Goal: Transaction & Acquisition: Obtain resource

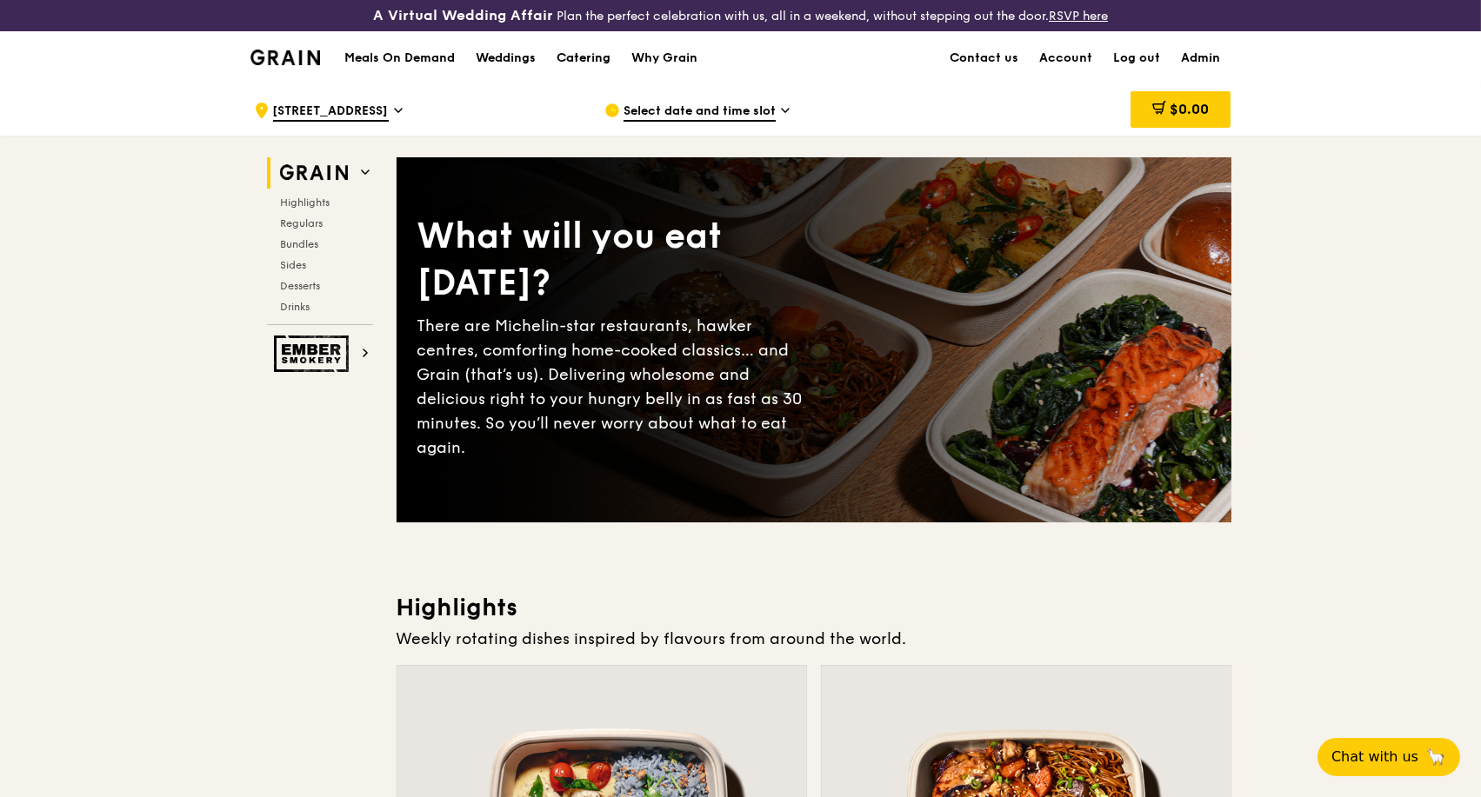
drag, startPoint x: 584, startPoint y: 56, endPoint x: 674, endPoint y: 186, distance: 158.2
click at [584, 56] on div "Catering" at bounding box center [584, 58] width 54 height 52
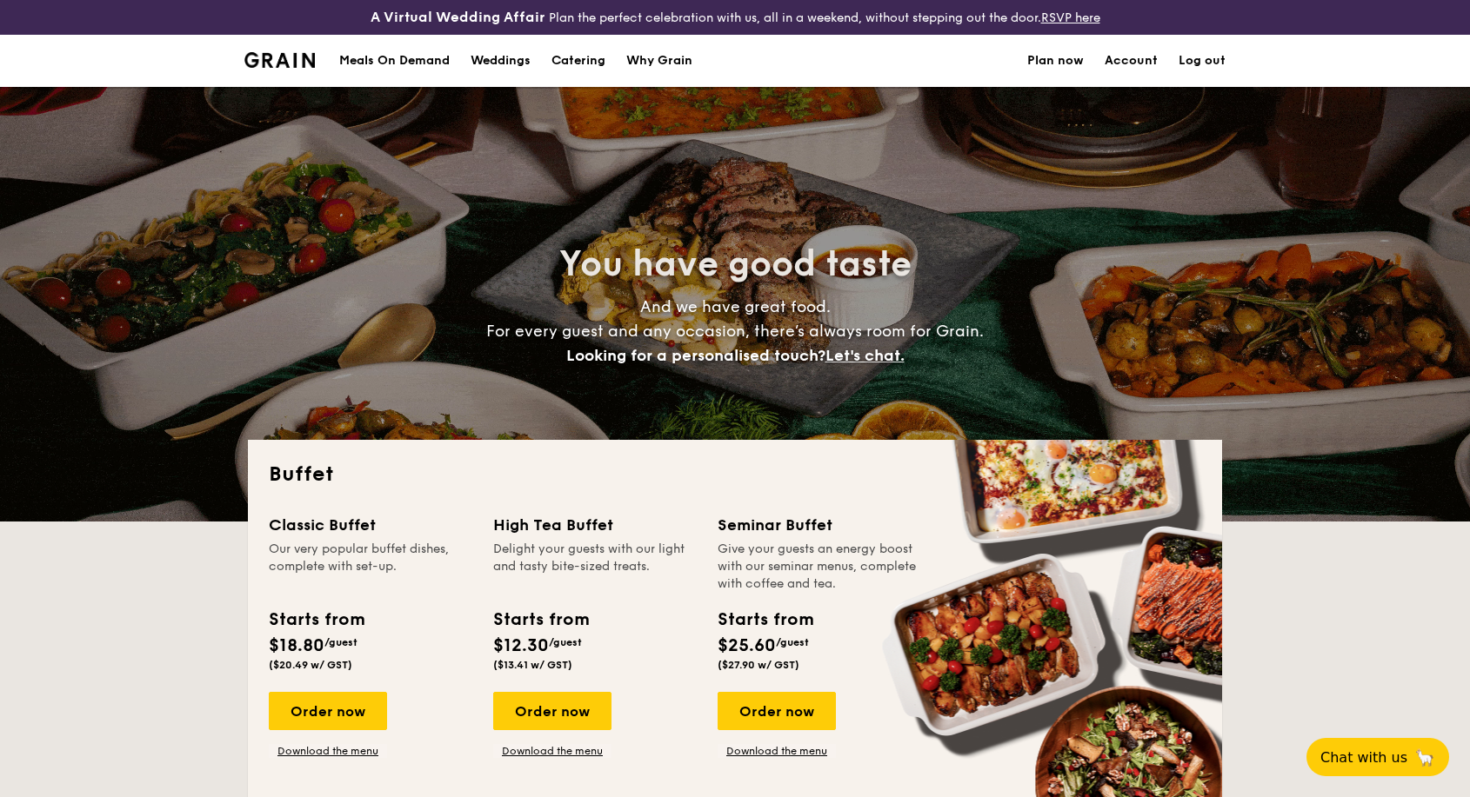
select select
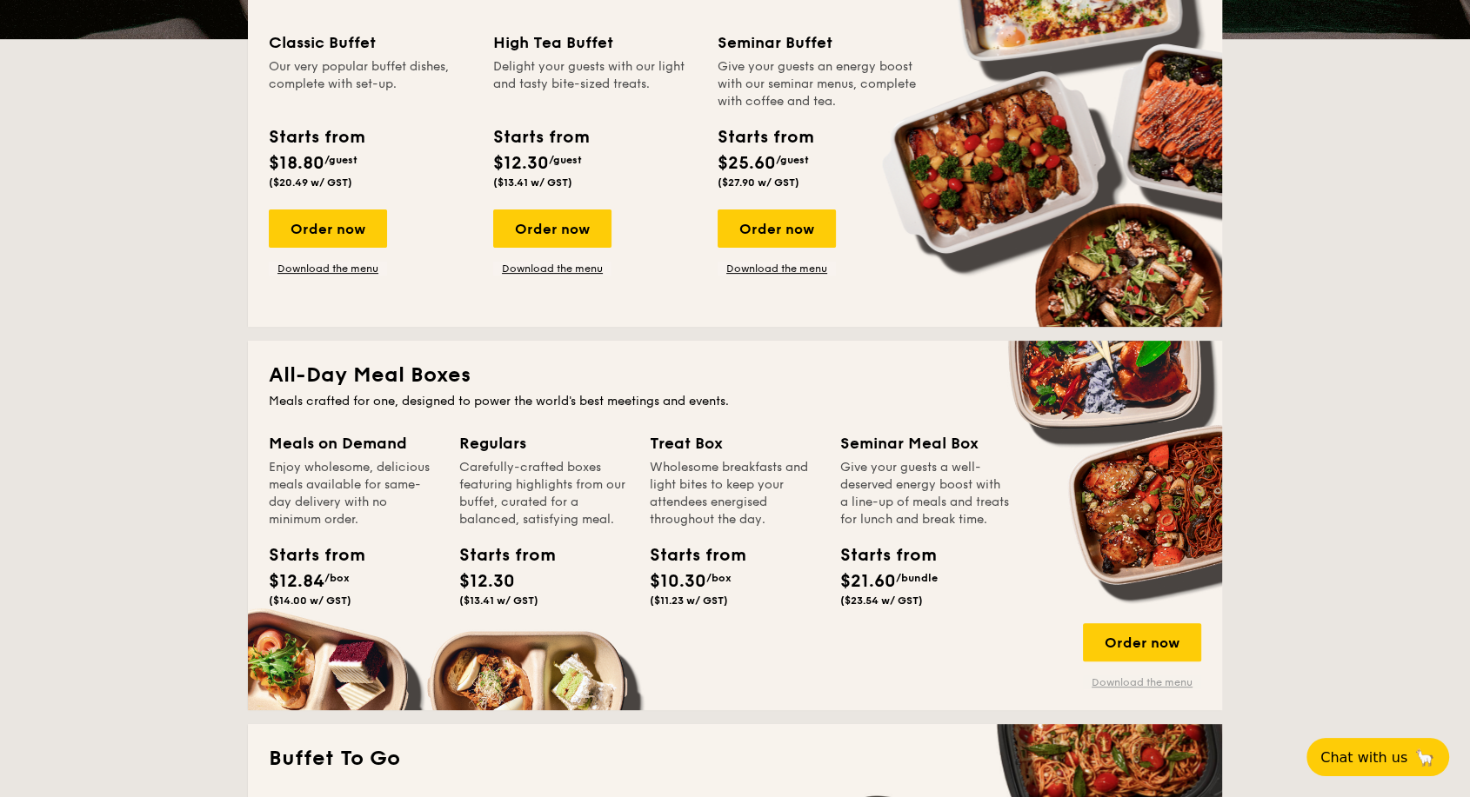
click at [1162, 682] on link "Download the menu" at bounding box center [1142, 683] width 118 height 14
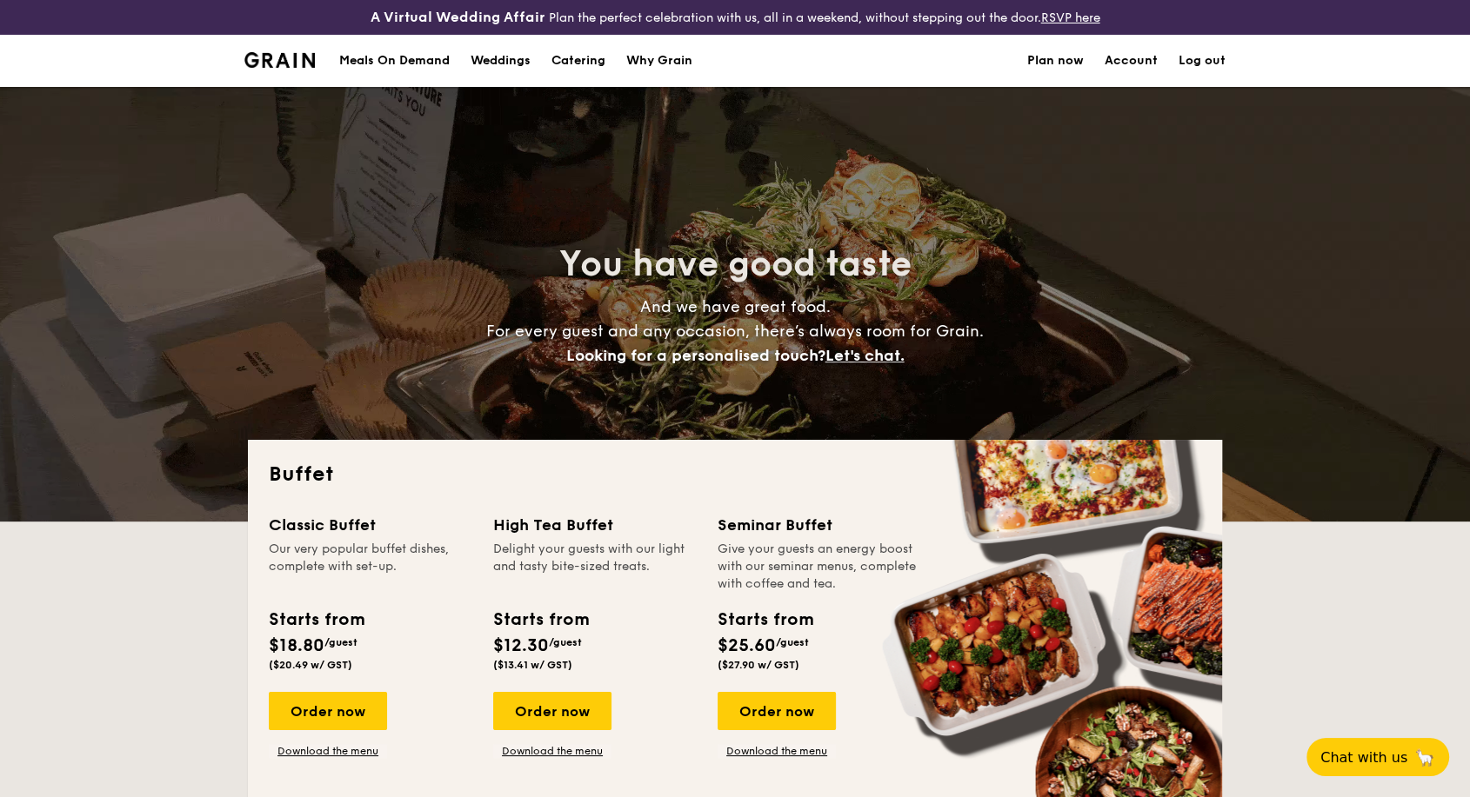
click at [419, 63] on div "Meals On Demand" at bounding box center [394, 61] width 110 height 52
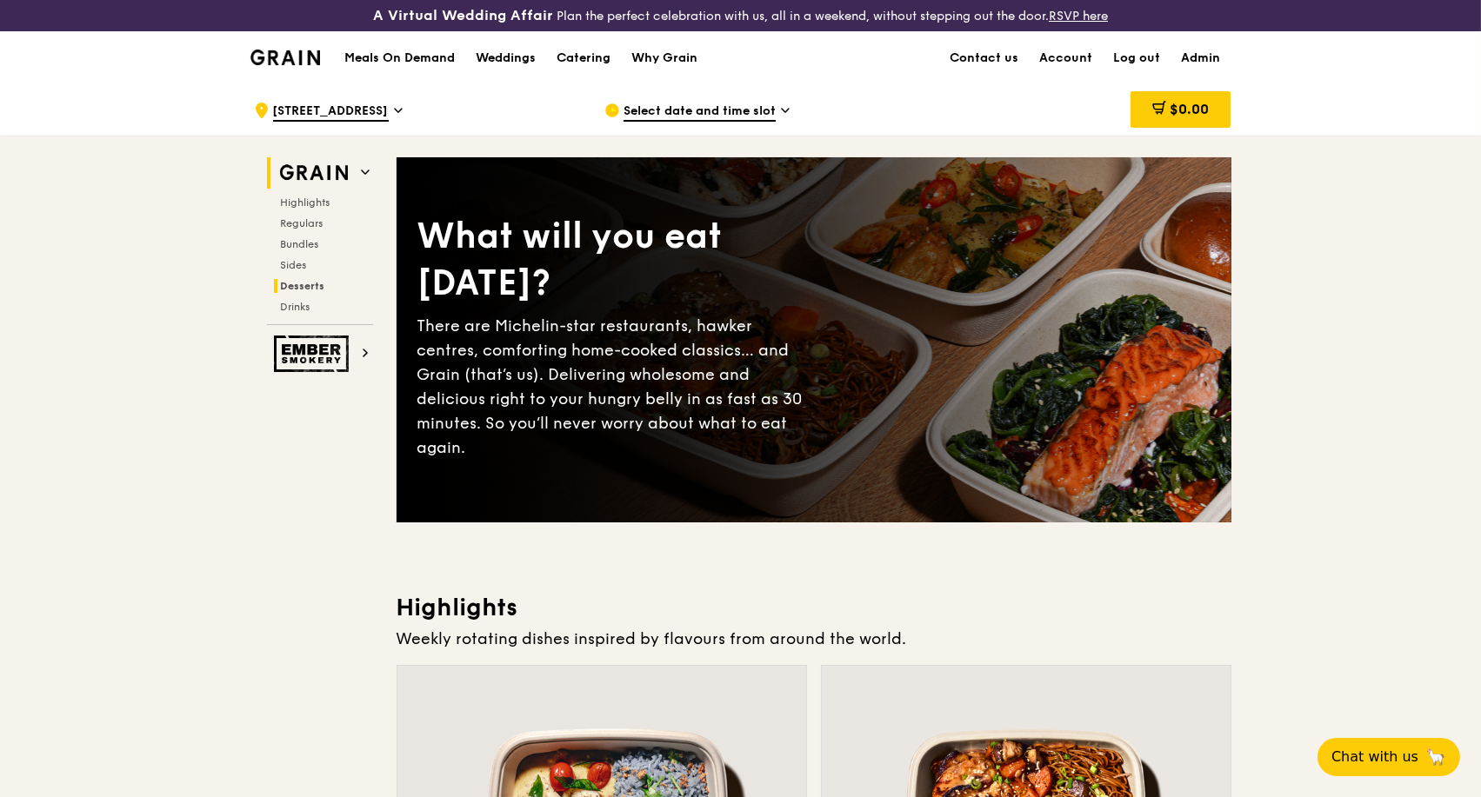
click at [299, 283] on span "Desserts" at bounding box center [303, 286] width 44 height 12
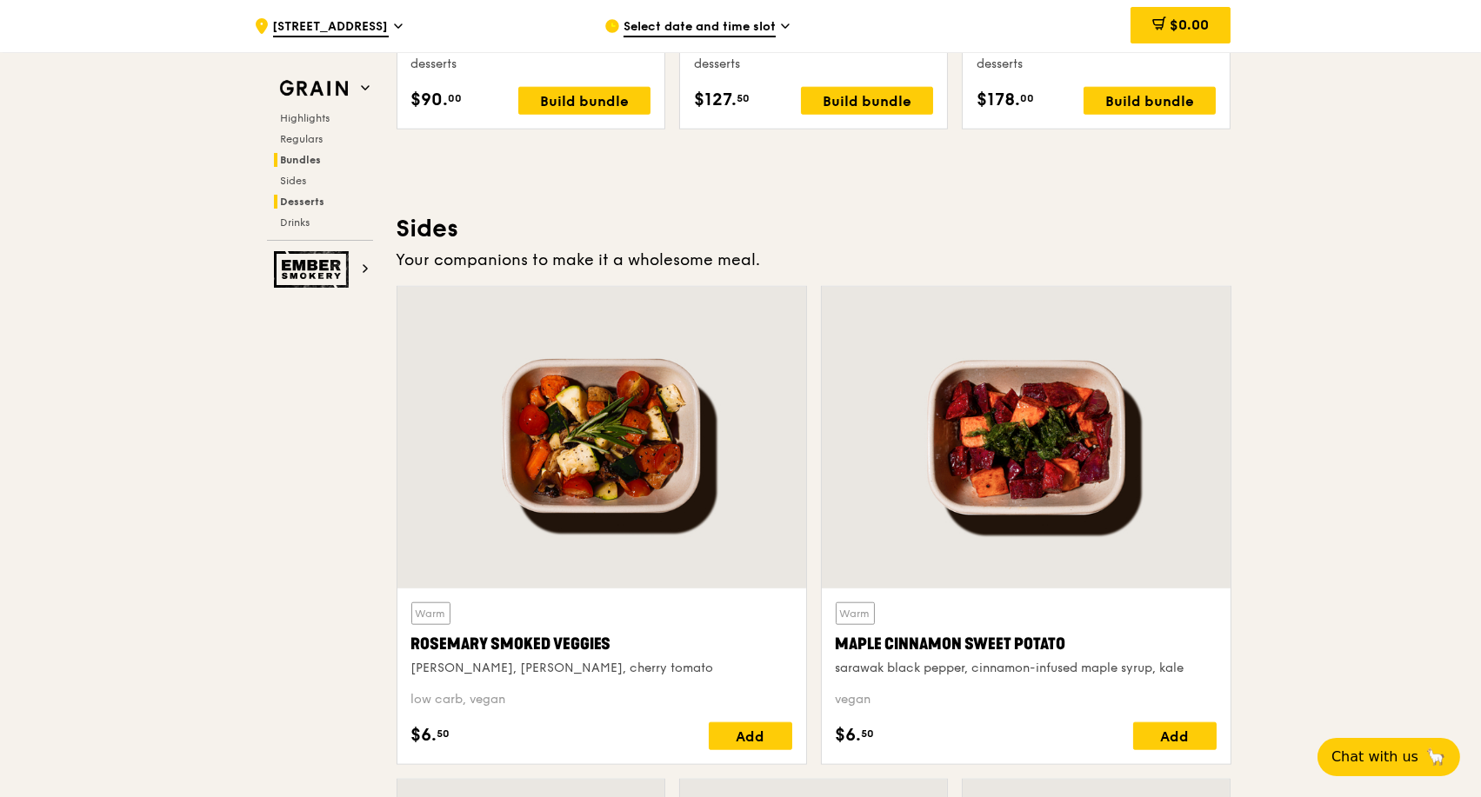
scroll to position [3521, 0]
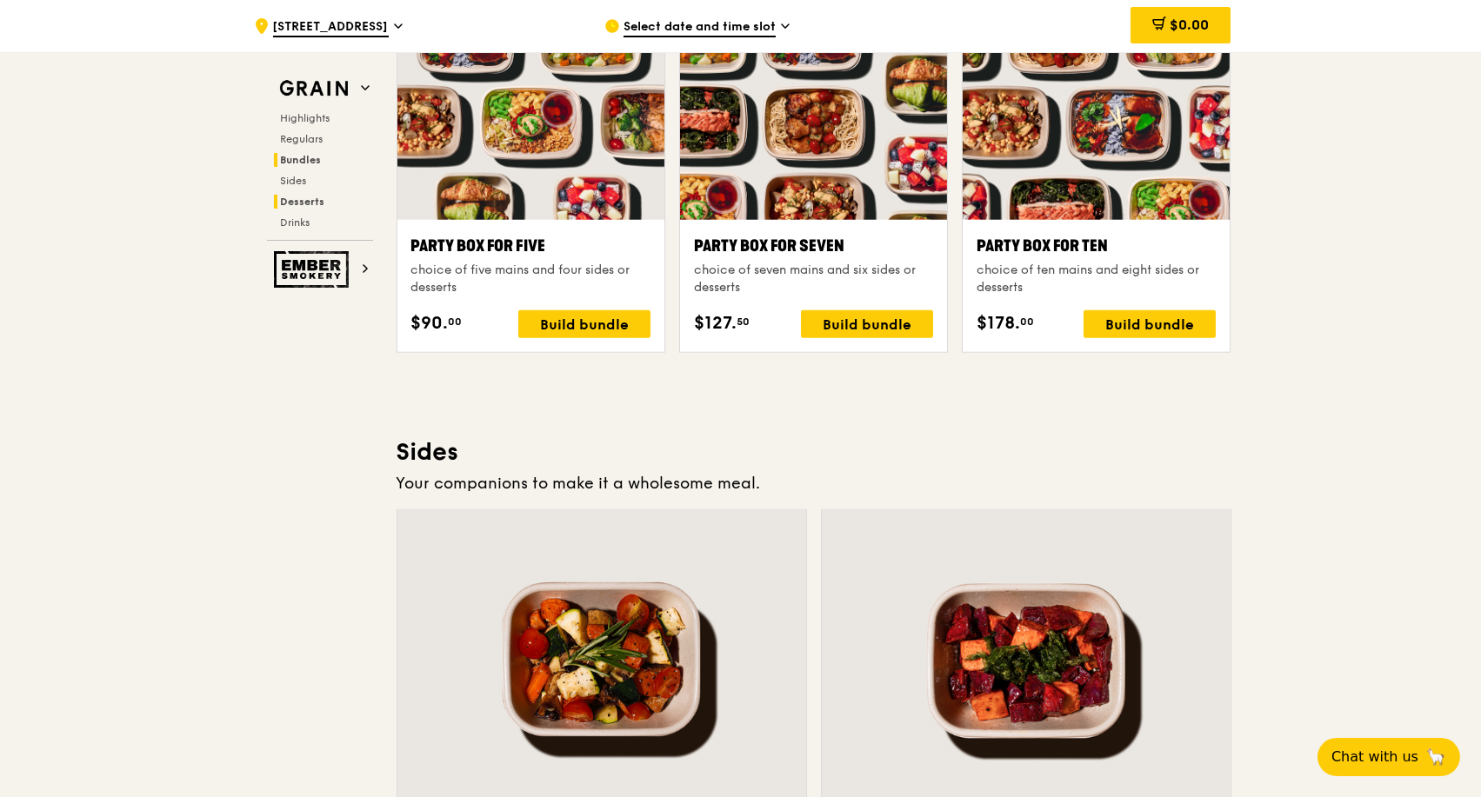
click at [305, 197] on span "Desserts" at bounding box center [303, 202] width 44 height 12
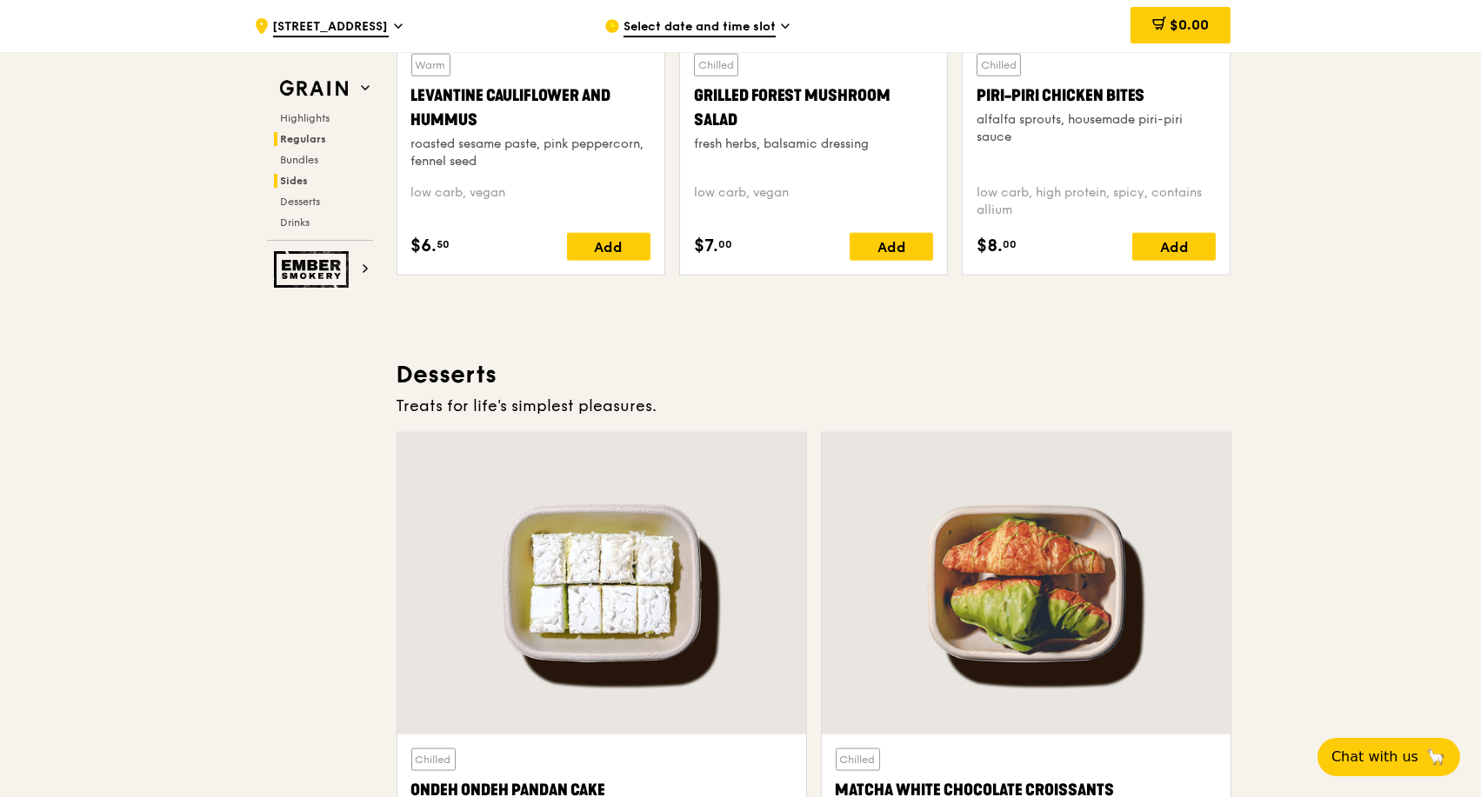
scroll to position [4679, 0]
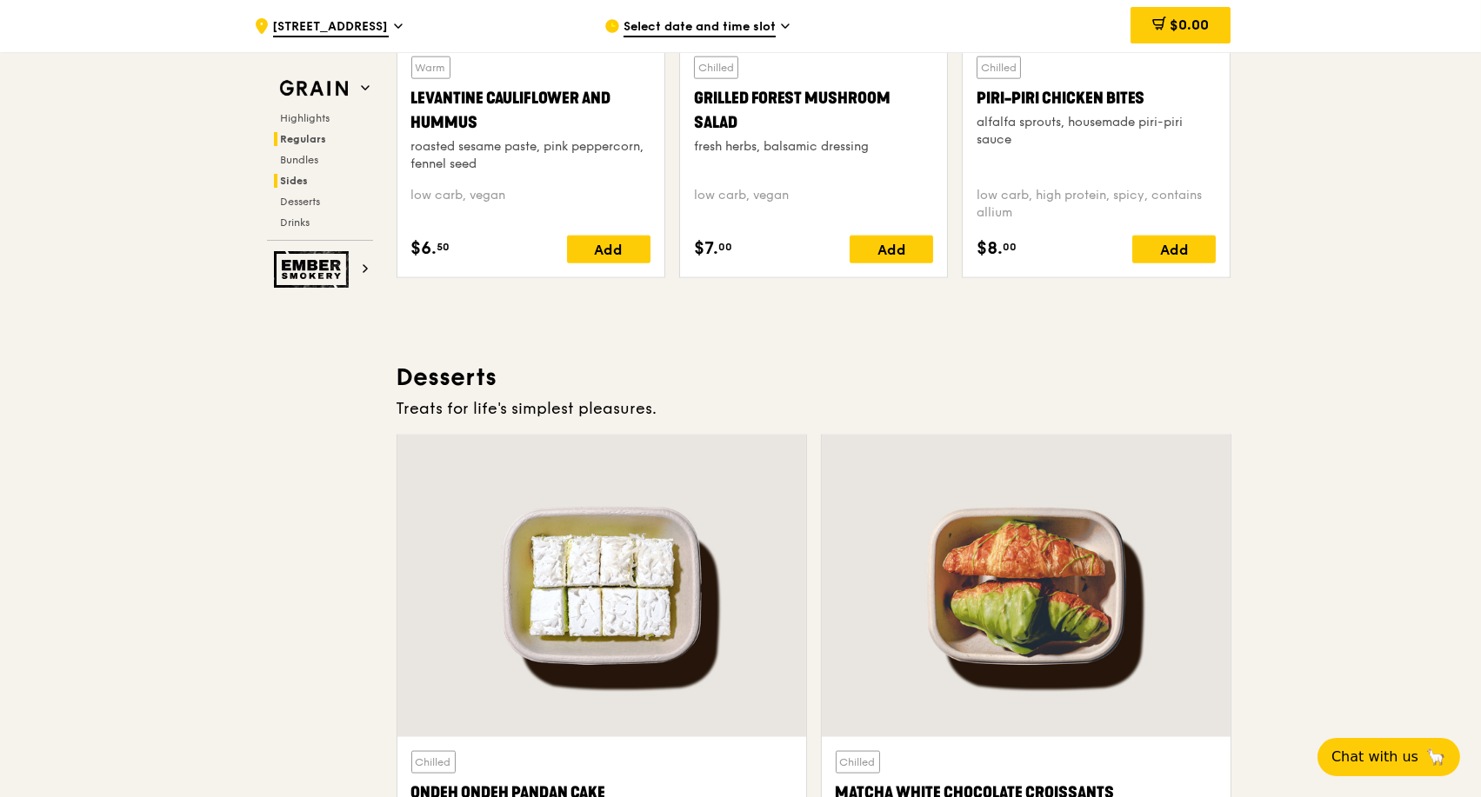
click at [301, 137] on span "Regulars" at bounding box center [304, 139] width 46 height 12
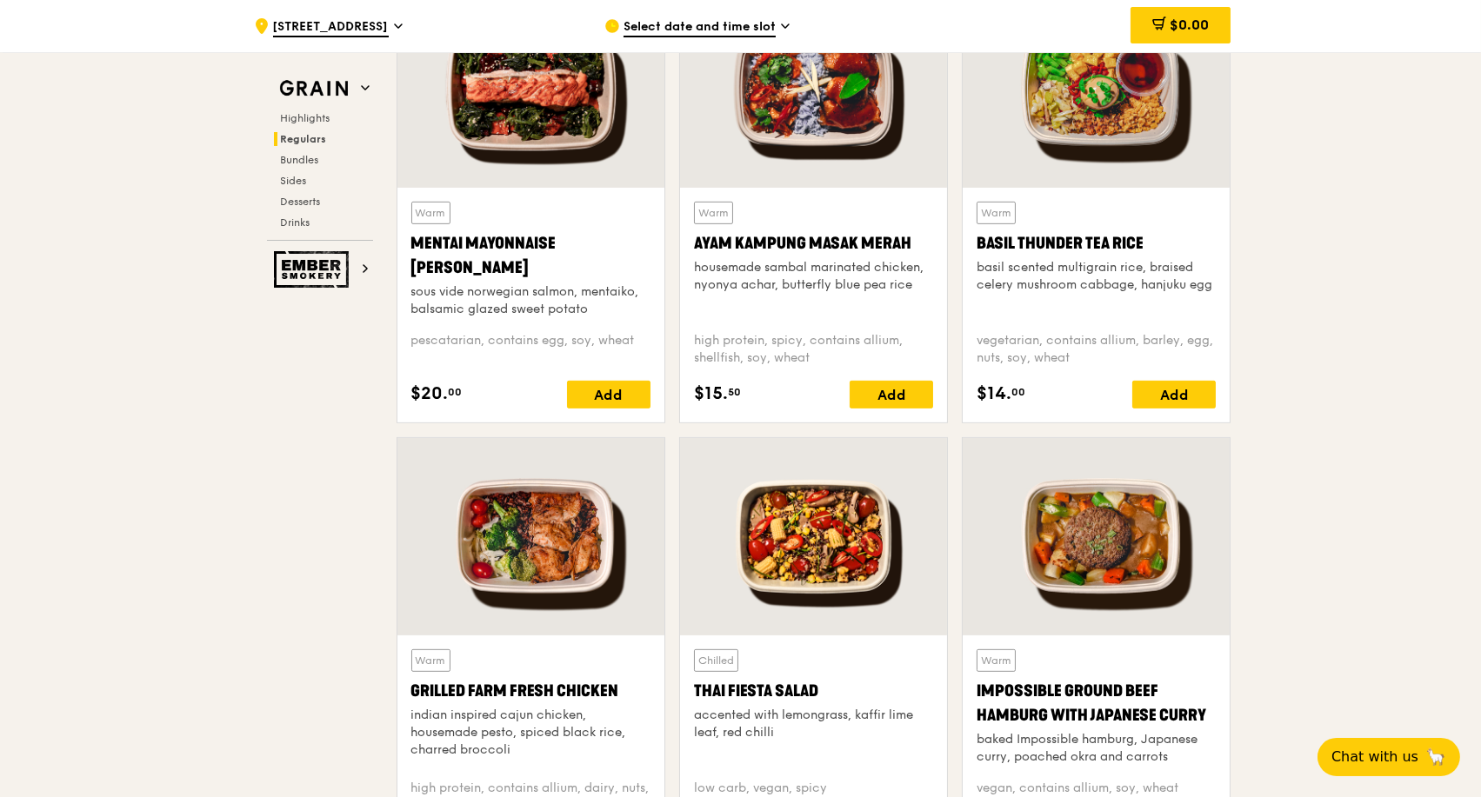
scroll to position [1639, 0]
